Goal: Task Accomplishment & Management: Use online tool/utility

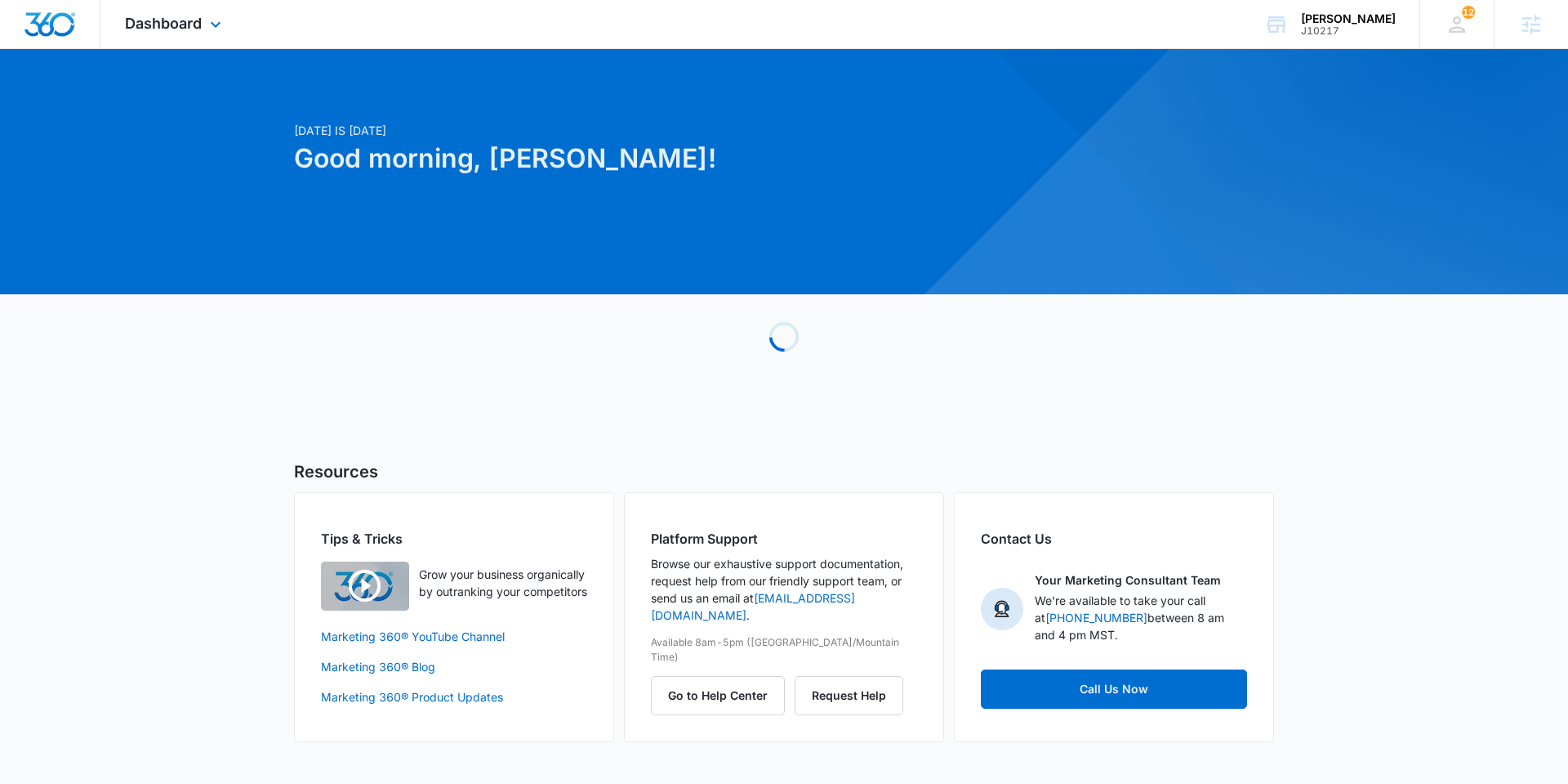
click at [191, 37] on div "Dashboard Apps Reputation Websites Forms CRM Email Social Shop Payments POS Con…" at bounding box center [174, 24] width 150 height 49
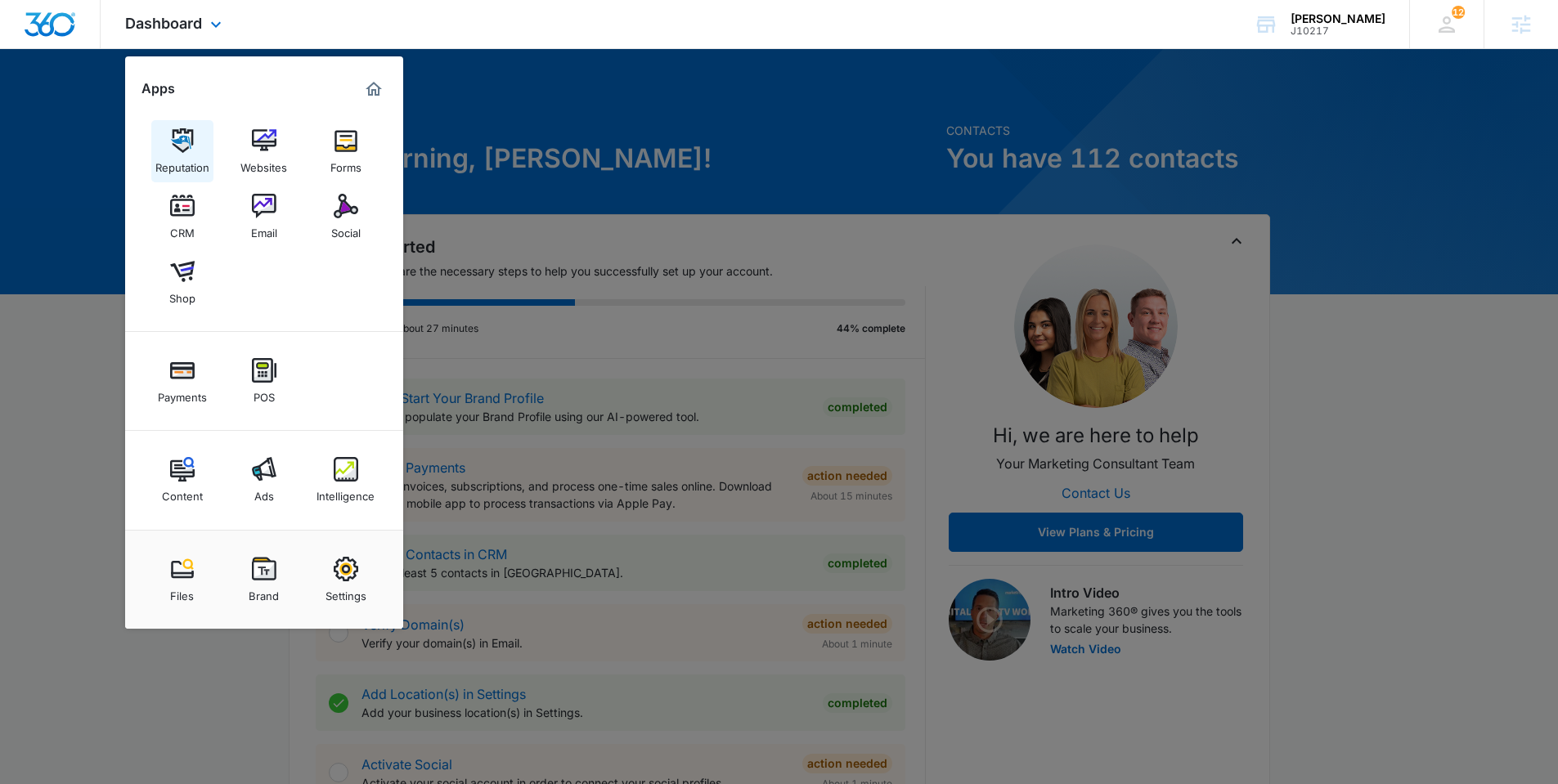
click at [202, 142] on link "Reputation" at bounding box center [182, 151] width 62 height 62
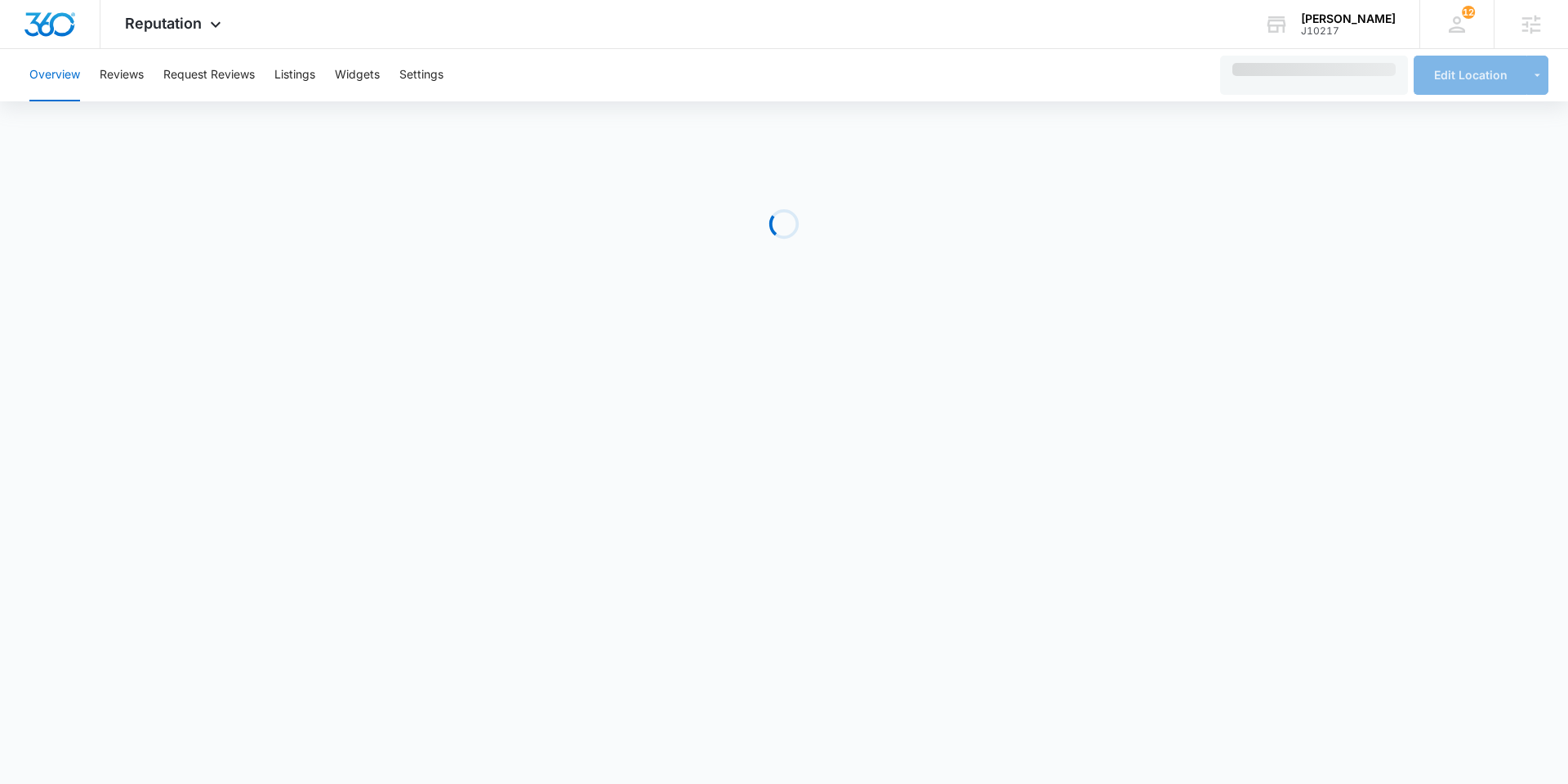
click at [163, 79] on div "Overview Reviews Request Reviews Listings Widgets Settings" at bounding box center [614, 74] width 1189 height 53
click at [242, 79] on button "Request Reviews" at bounding box center [209, 74] width 91 height 53
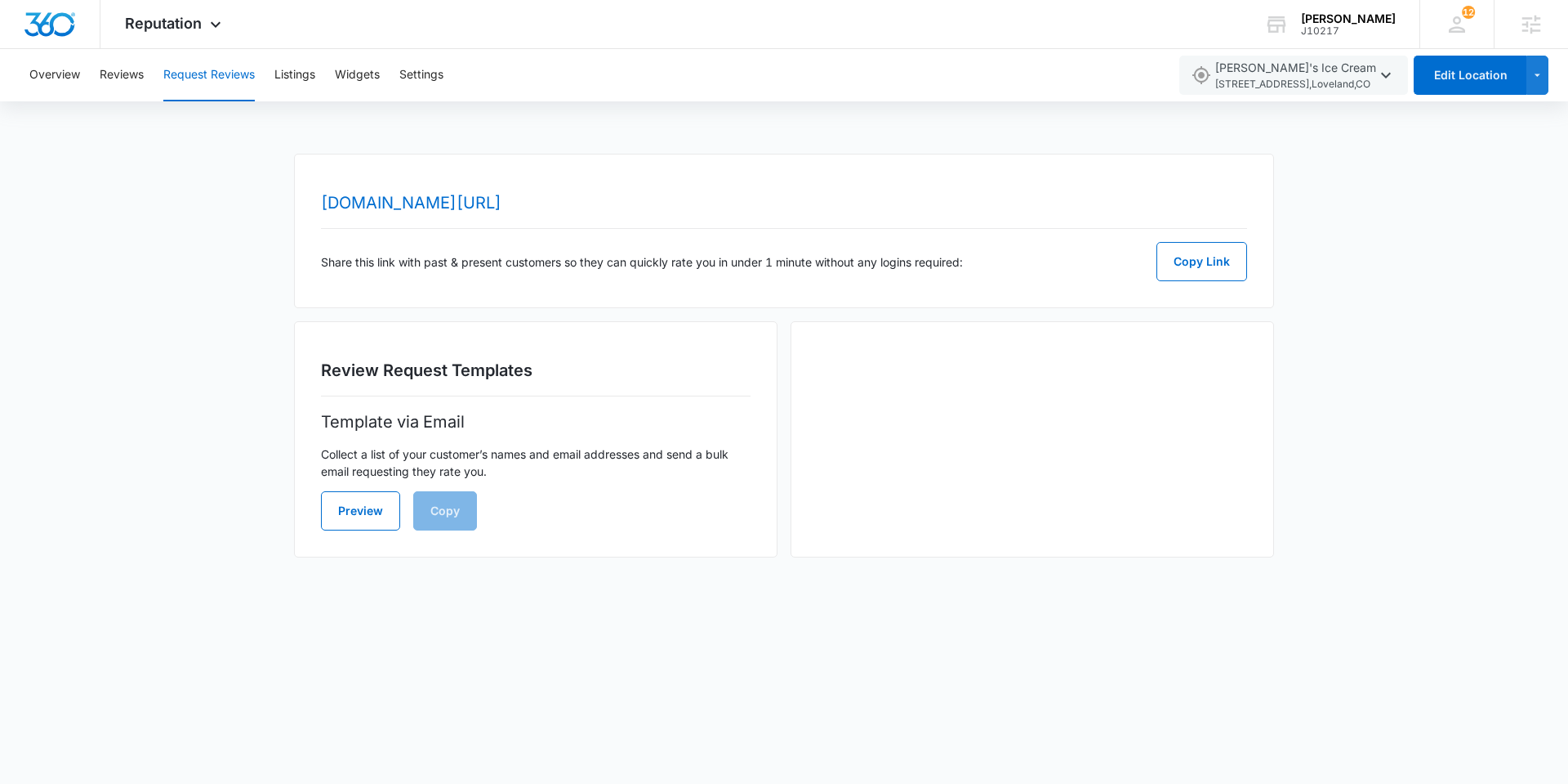
click at [565, 280] on div "Share this link with past & present customers so they can quickly rate you in u…" at bounding box center [784, 262] width 926 height 40
click at [1389, 67] on icon "button" at bounding box center [1386, 75] width 20 height 20
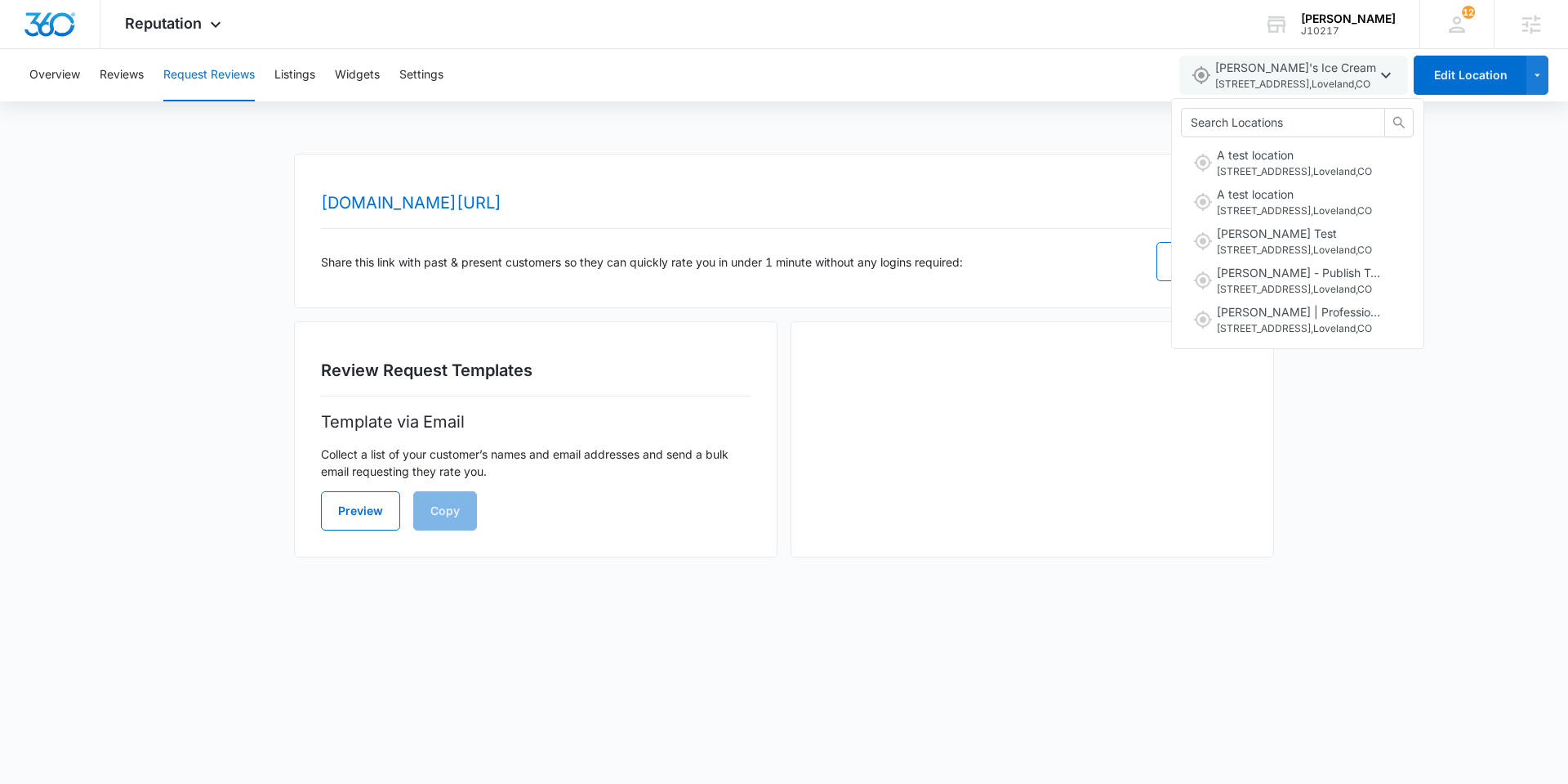
click at [618, 649] on body "Reputation Apps Reputation Websites Forms CRM Email Social Shop Payments POS Co…" at bounding box center [784, 392] width 1568 height 784
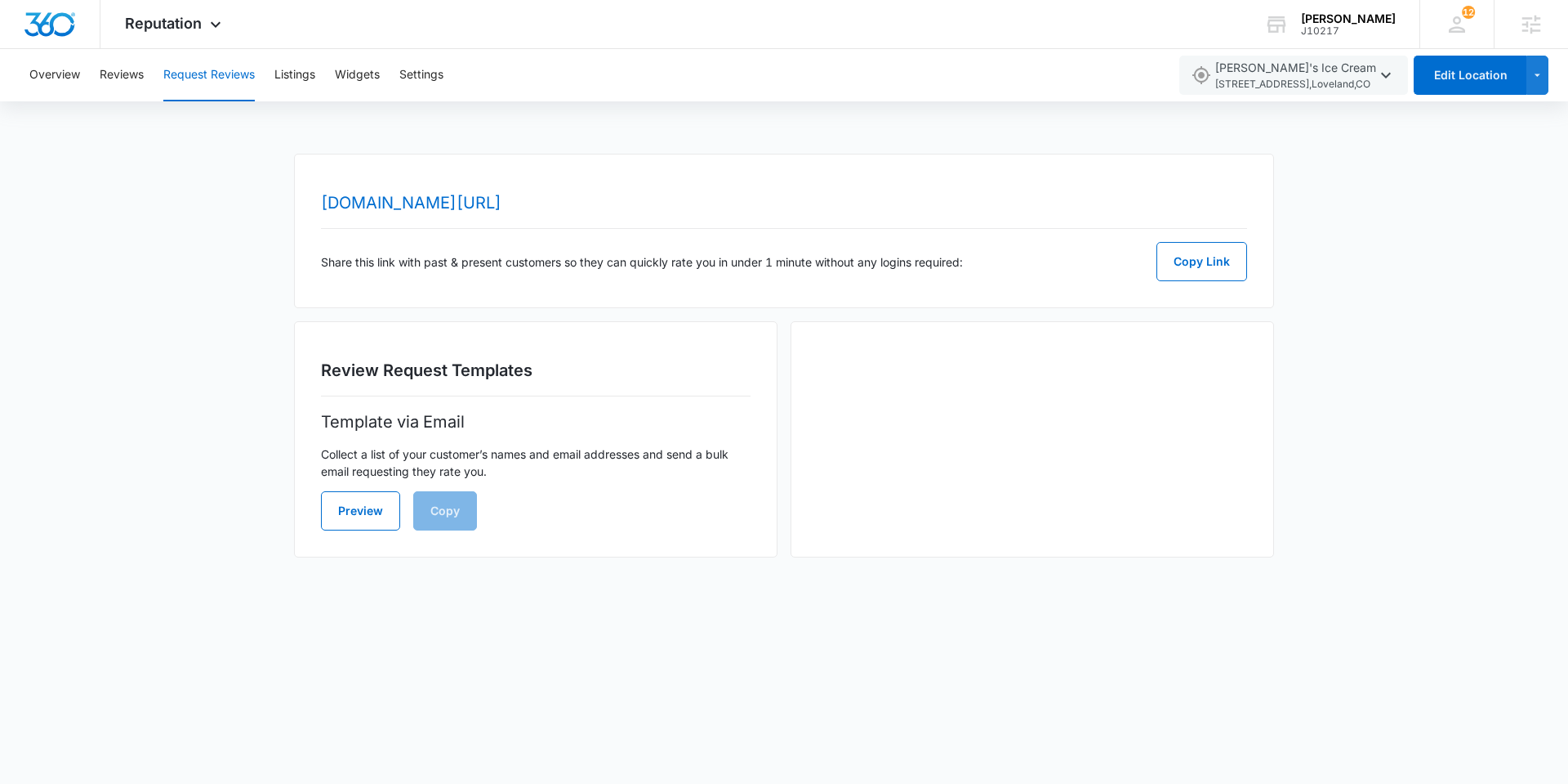
click at [618, 649] on body "Reputation Apps Reputation Websites Forms CRM Email Social Shop Payments POS Co…" at bounding box center [784, 392] width 1568 height 784
click at [1061, 623] on body "Reputation Apps Reputation Websites Forms CRM Email Social Shop Payments POS Co…" at bounding box center [784, 392] width 1568 height 784
click at [947, 566] on div "[DOMAIN_NAME][URL] Share this link with past & present customers so they can qu…" at bounding box center [784, 365] width 980 height 423
click at [936, 560] on div "[DOMAIN_NAME][URL] Share this link with past & present customers so they can qu…" at bounding box center [784, 365] width 980 height 423
